Goal: Find specific page/section

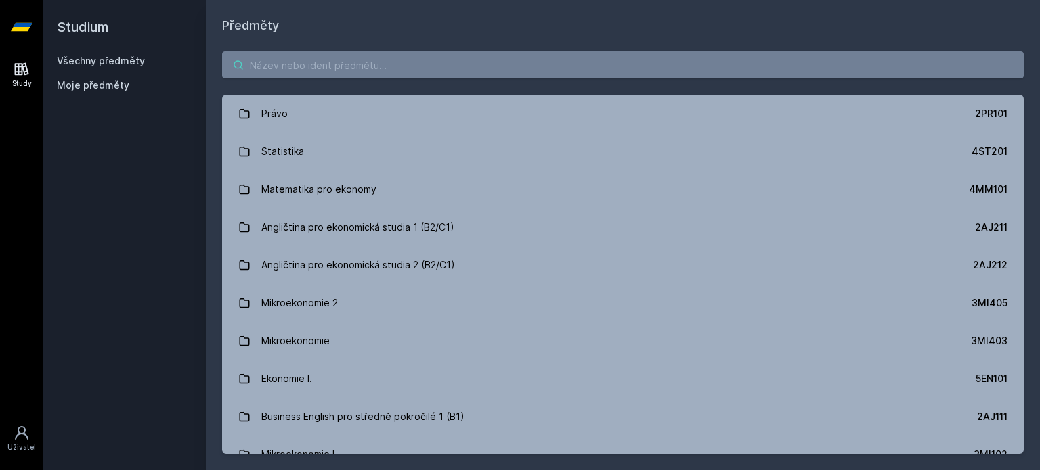
click at [409, 67] on input "search" at bounding box center [622, 64] width 801 height 27
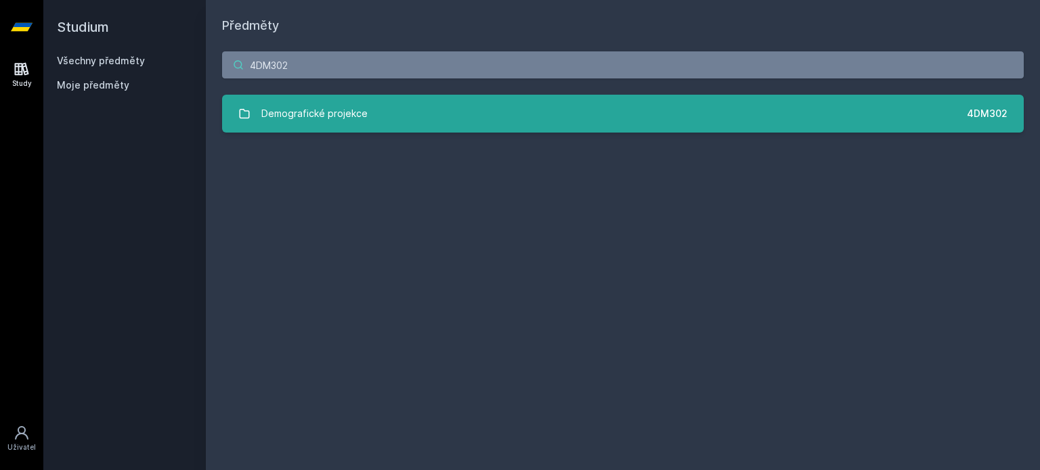
type input "4DM302"
click at [583, 110] on link "Demografické projekce 4DM302" at bounding box center [622, 114] width 801 height 38
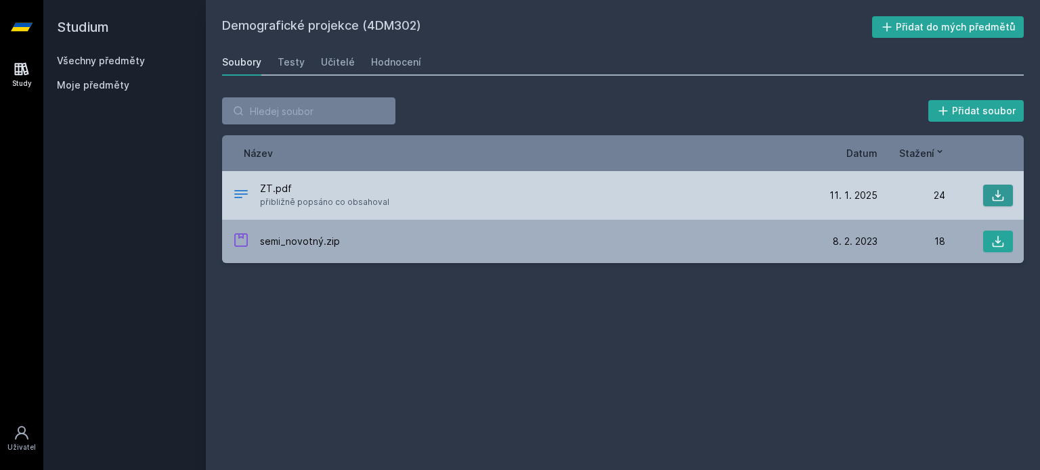
click at [997, 198] on icon at bounding box center [998, 196] width 14 height 14
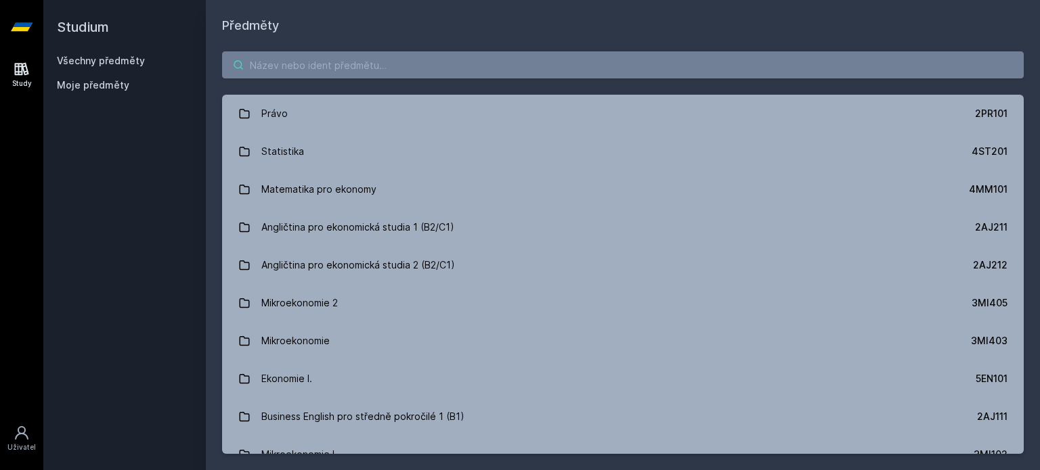
click at [436, 74] on input "search" at bounding box center [622, 64] width 801 height 27
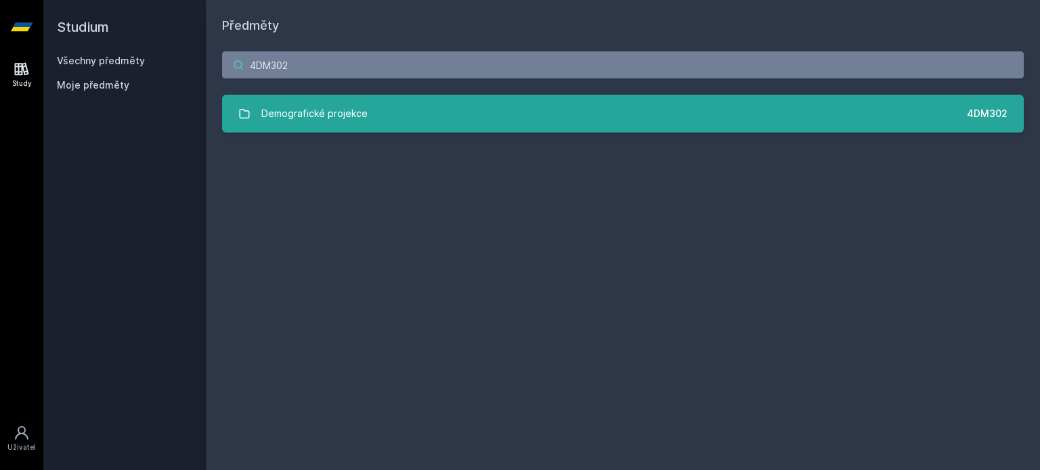
type input "4DM302"
click at [459, 110] on link "Demografické projekce 4DM302" at bounding box center [622, 114] width 801 height 38
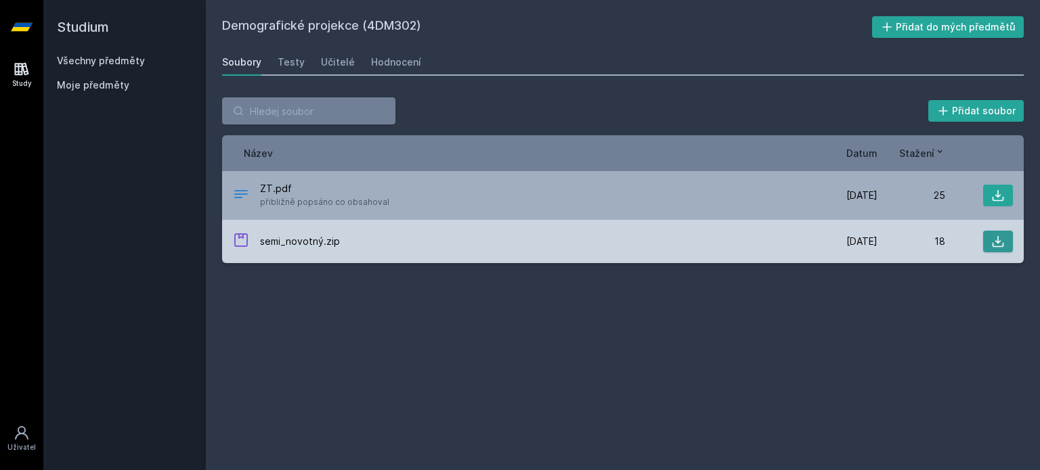
click at [997, 240] on icon at bounding box center [998, 242] width 12 height 12
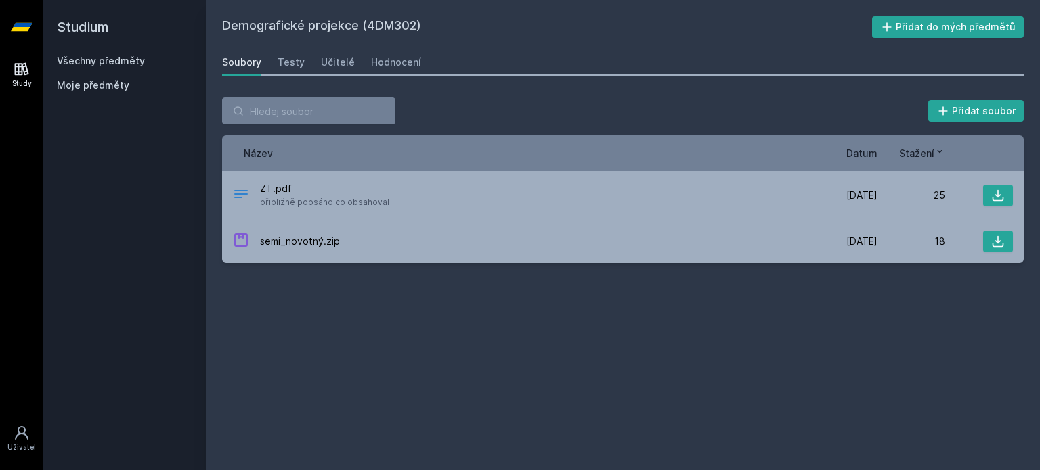
click at [721, 343] on div "Demografické projekce (4DM302) Přidat do mých předmětů Soubory Testy Učitelé Ho…" at bounding box center [622, 235] width 801 height 438
